Goal: Entertainment & Leisure: Consume media (video, audio)

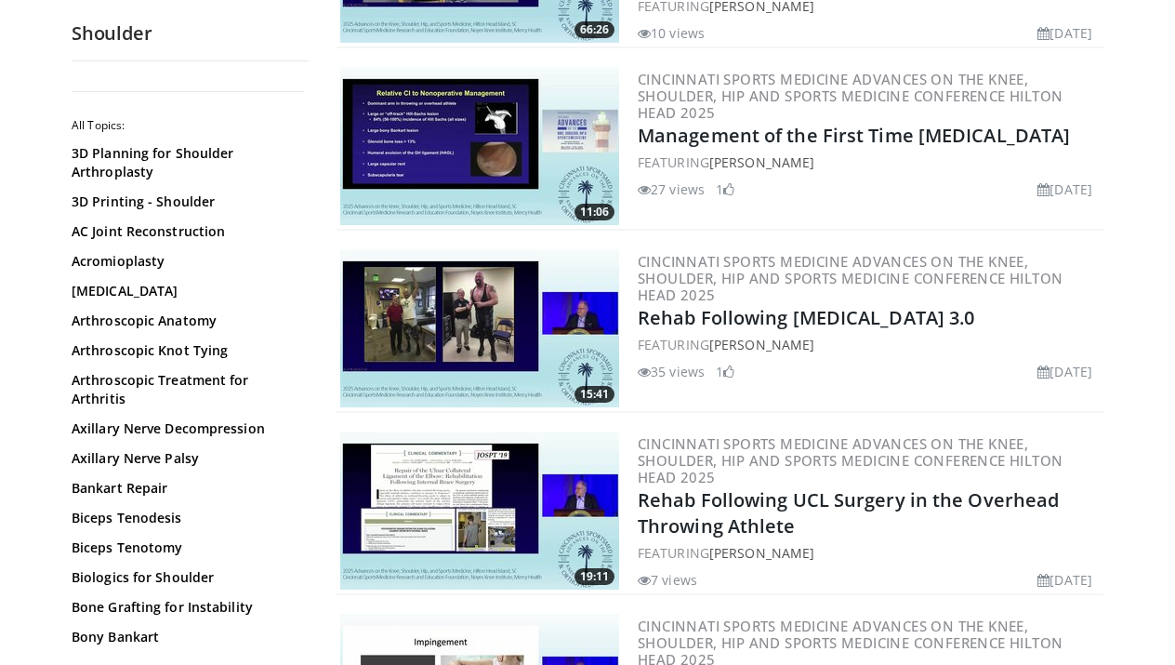
scroll to position [2054, 0]
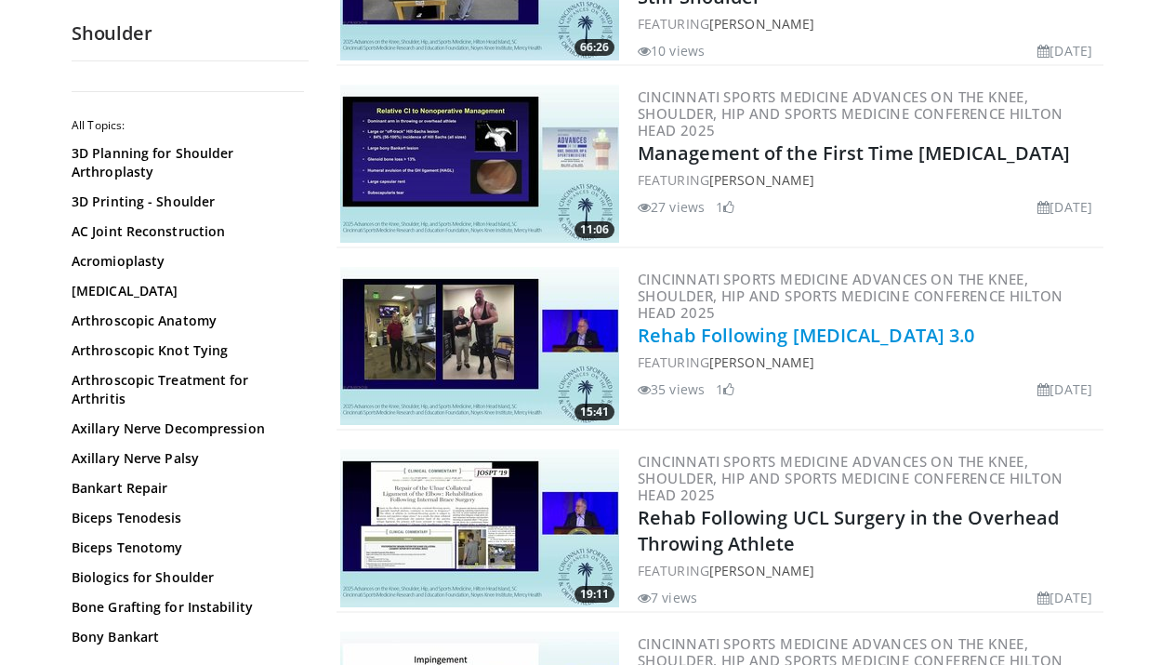
click at [783, 323] on link "Rehab Following [MEDICAL_DATA] 3.0" at bounding box center [806, 335] width 336 height 25
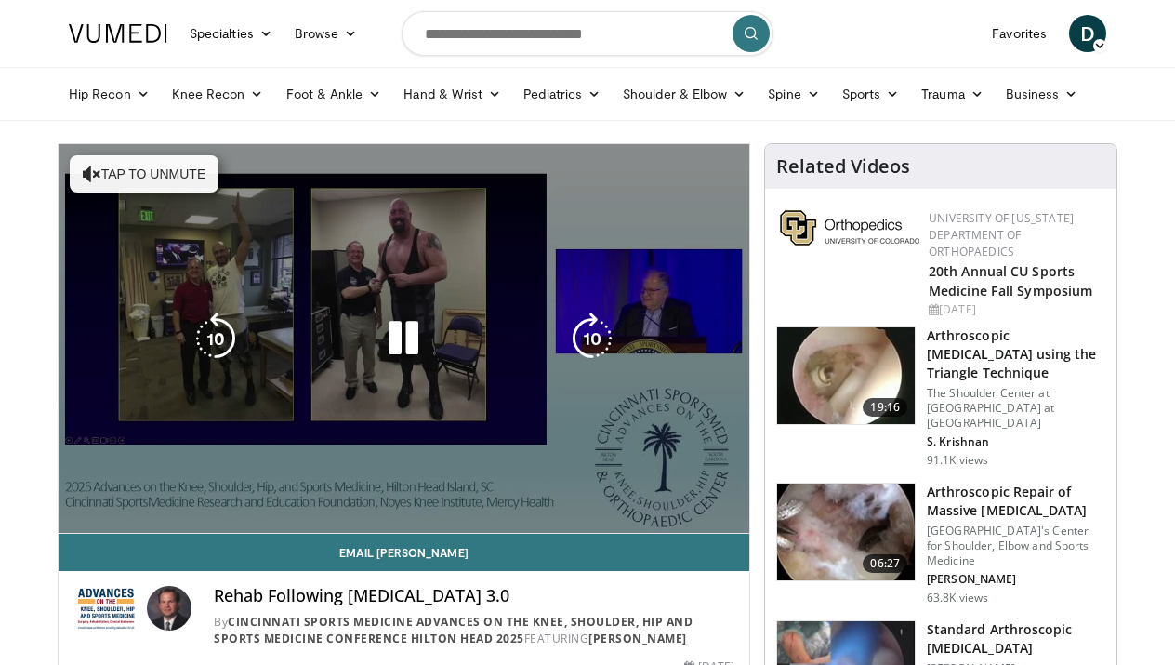
drag, startPoint x: 0, startPoint y: 0, endPoint x: 376, endPoint y: 362, distance: 521.3
click at [376, 362] on div "10 seconds Tap to unmute" at bounding box center [404, 338] width 691 height 389
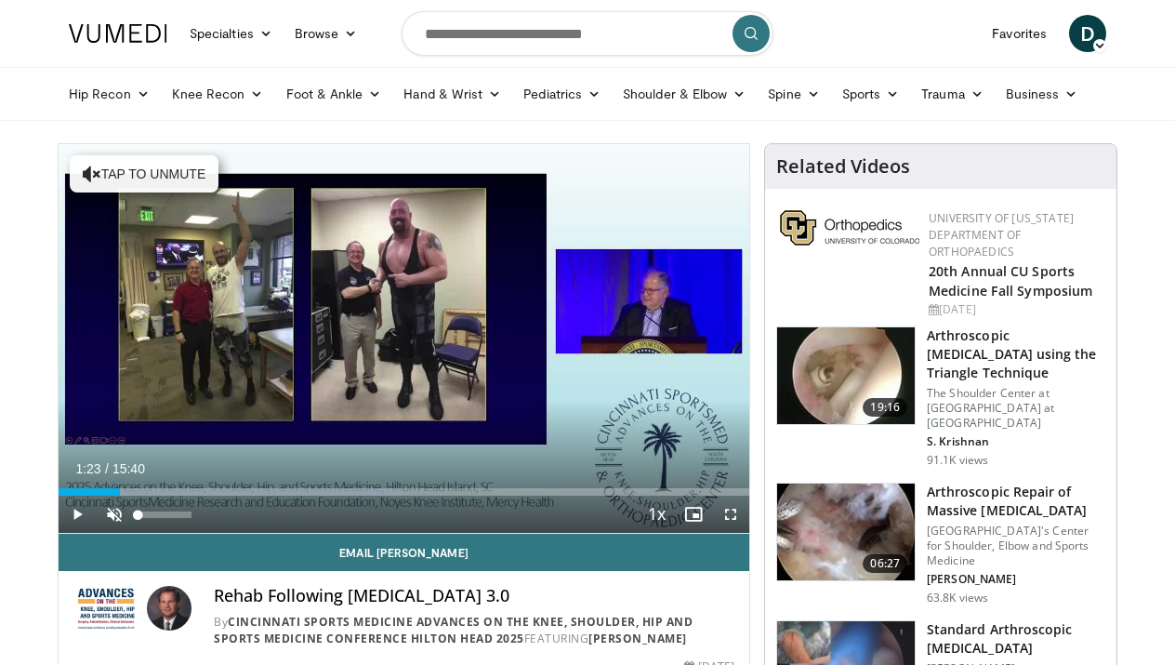
click at [117, 510] on span "Video Player" at bounding box center [114, 513] width 37 height 37
drag, startPoint x: 122, startPoint y: 492, endPoint x: -18, endPoint y: 462, distance: 142.6
click at [0, 462] on html "Specialties Adult & Family Medicine Allergy, [MEDICAL_DATA], Immunology Anesthe…" at bounding box center [587, 332] width 1175 height 665
click at [729, 519] on span "Video Player" at bounding box center [730, 513] width 37 height 37
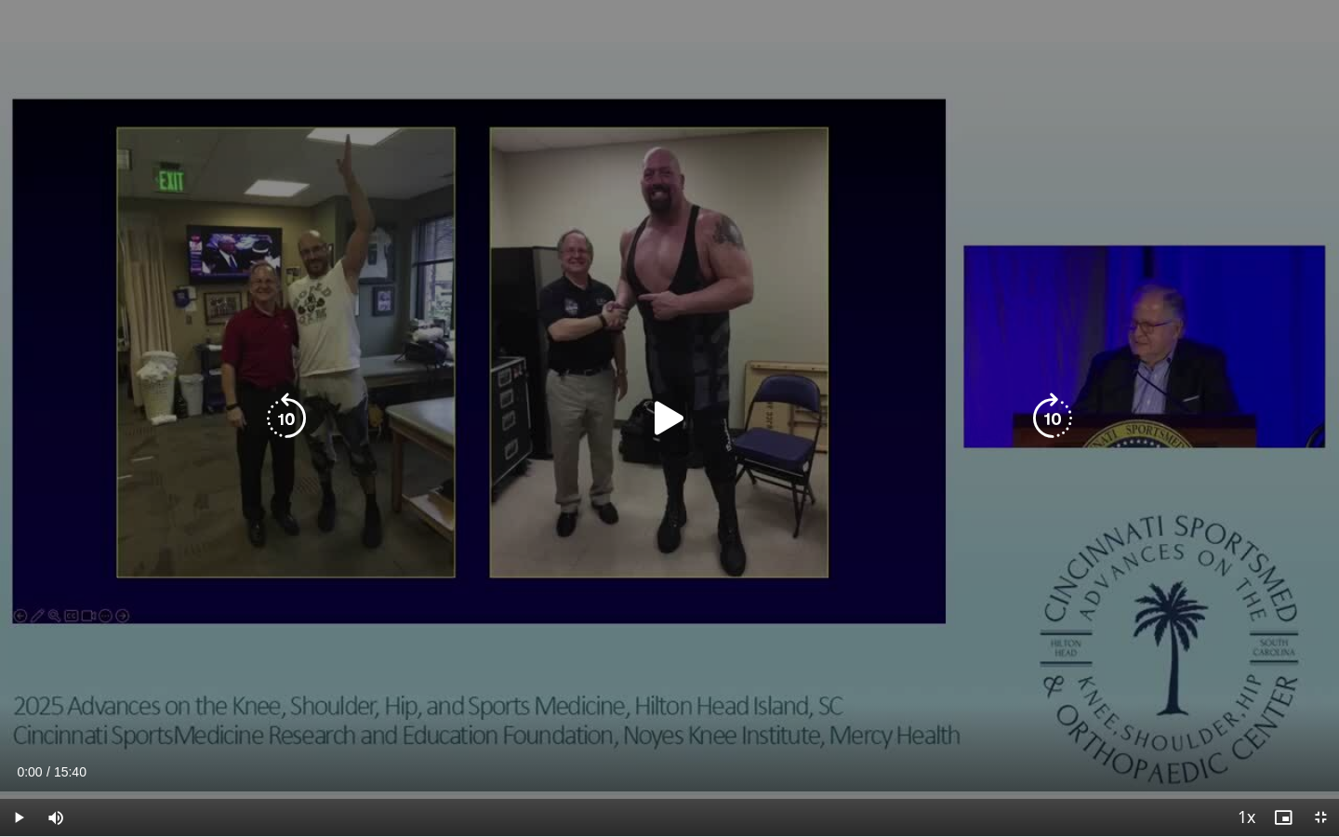
click at [666, 419] on icon "Video Player" at bounding box center [669, 418] width 52 height 52
click at [981, 239] on div "10 seconds Tap to unmute" at bounding box center [669, 418] width 1339 height 836
click at [288, 417] on icon "Video Player" at bounding box center [286, 418] width 52 height 52
click at [297, 411] on icon "Video Player" at bounding box center [286, 418] width 52 height 52
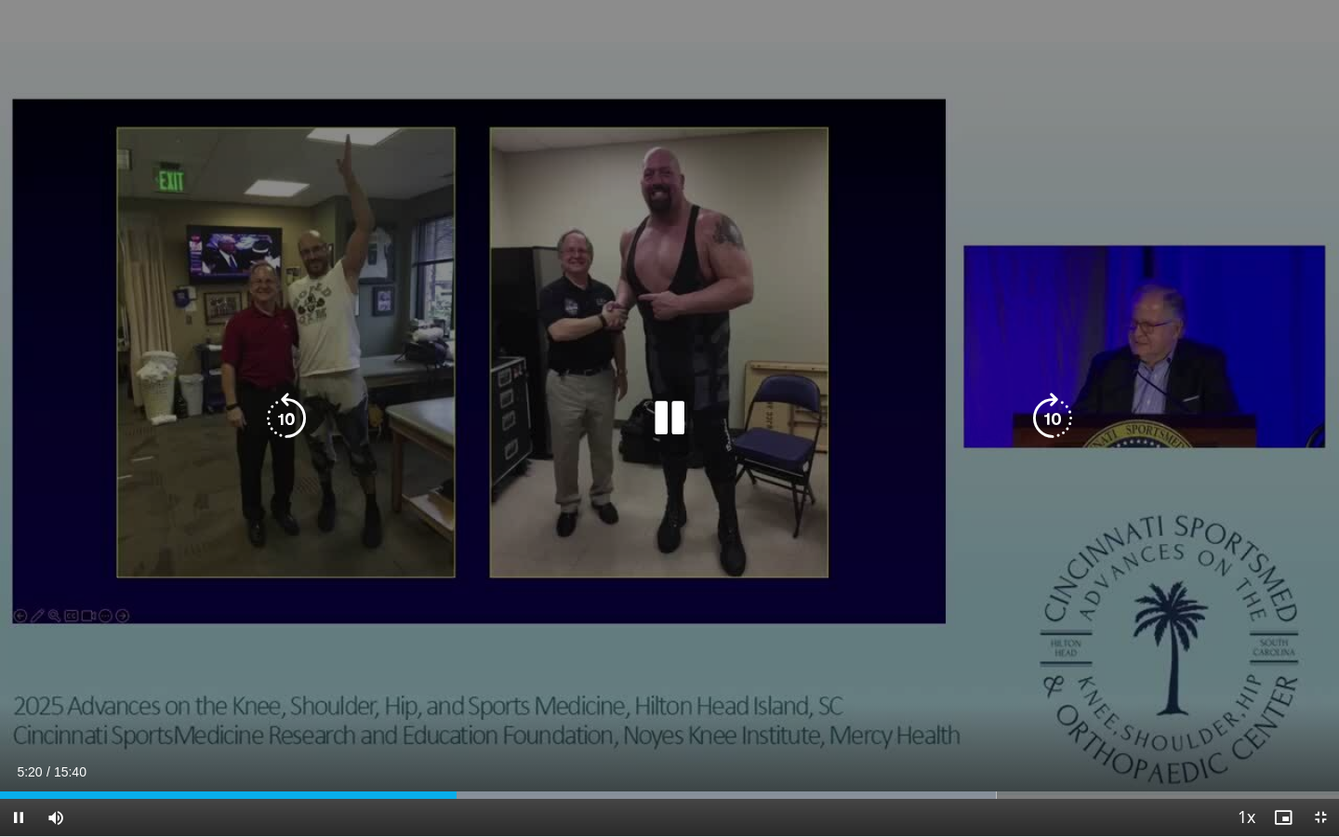
click at [668, 425] on icon "Video Player" at bounding box center [669, 418] width 52 height 52
click at [650, 501] on div "10 seconds Tap to unmute" at bounding box center [669, 418] width 1339 height 836
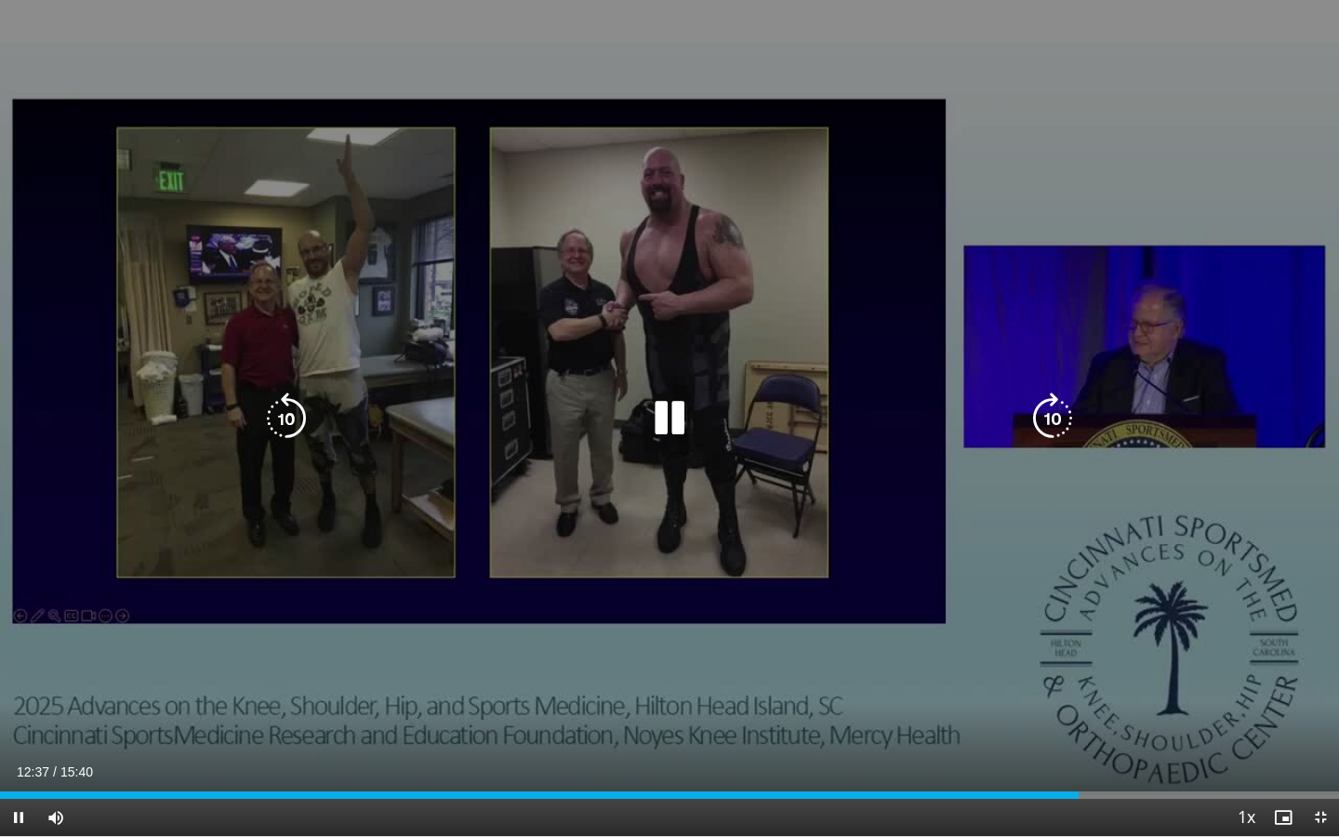
click at [1068, 407] on icon "Video Player" at bounding box center [1052, 418] width 52 height 52
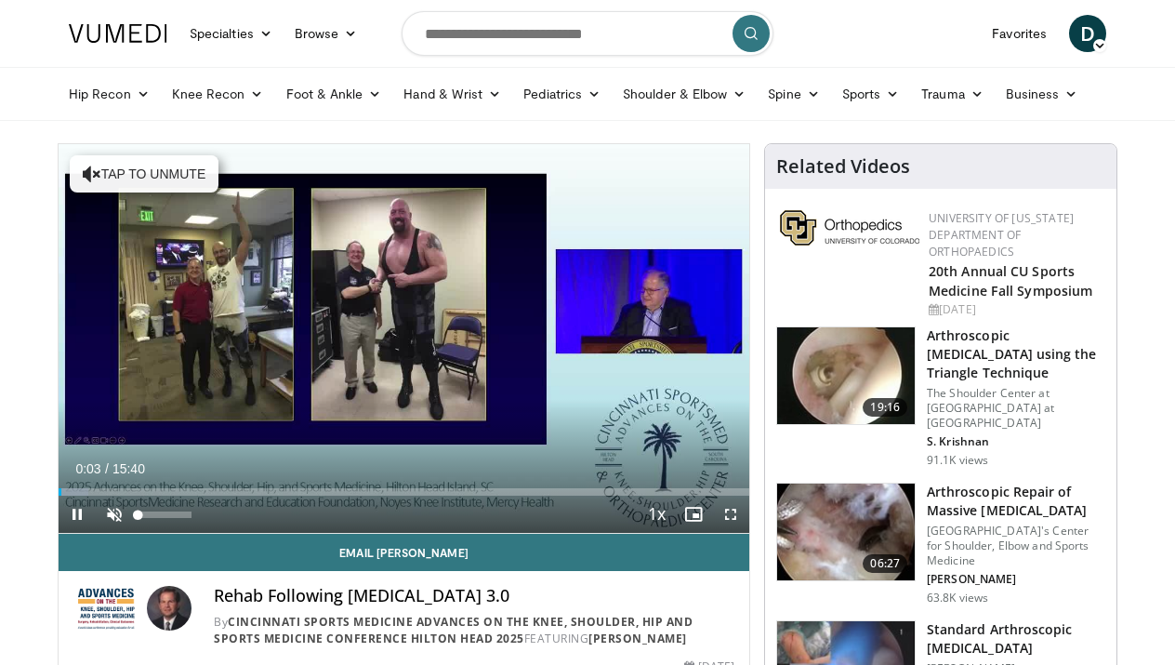
click at [119, 518] on span "Video Player" at bounding box center [114, 513] width 37 height 37
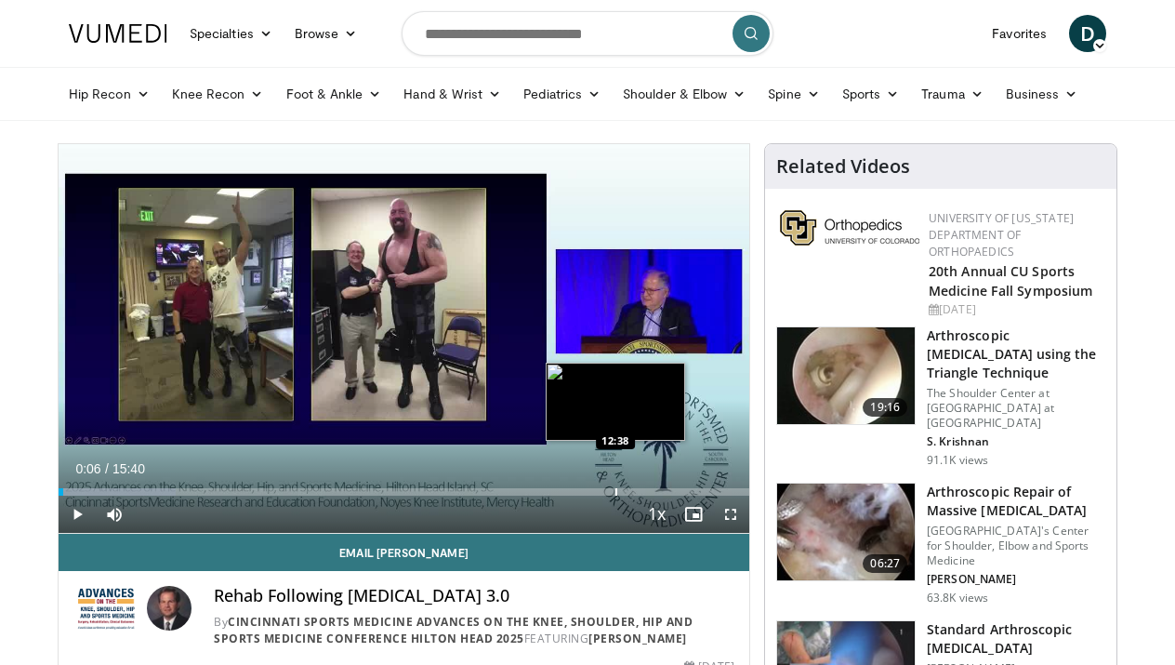
click at [615, 493] on div "Progress Bar" at bounding box center [616, 491] width 2 height 7
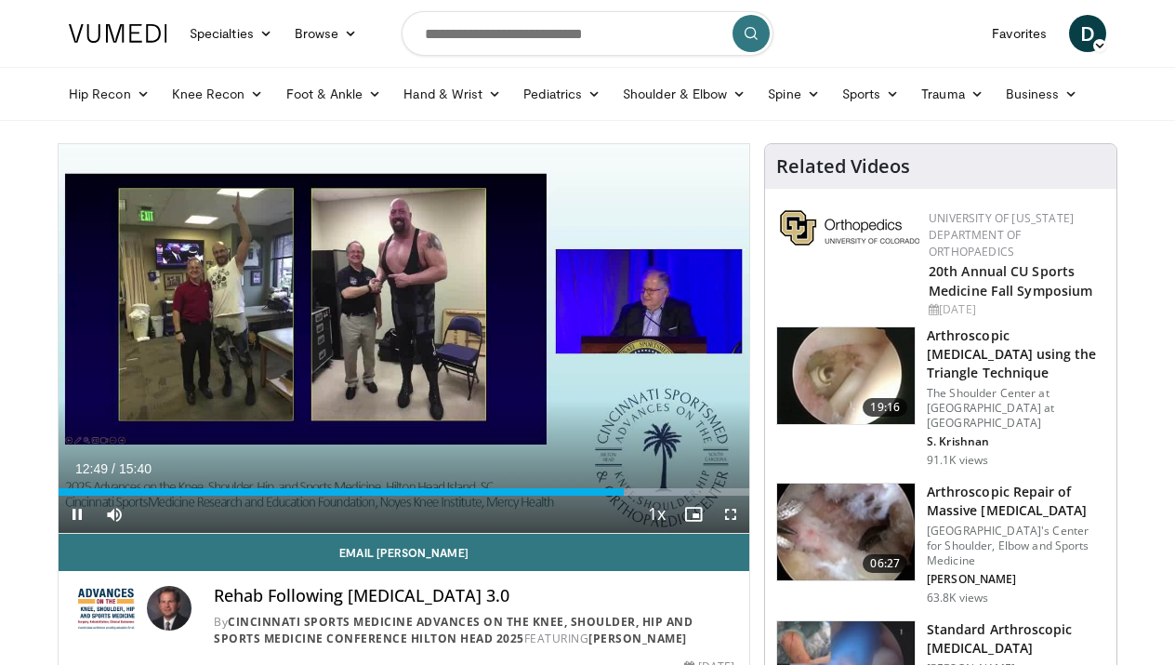
click at [728, 521] on span "Video Player" at bounding box center [730, 513] width 37 height 37
